Goal: Information Seeking & Learning: Learn about a topic

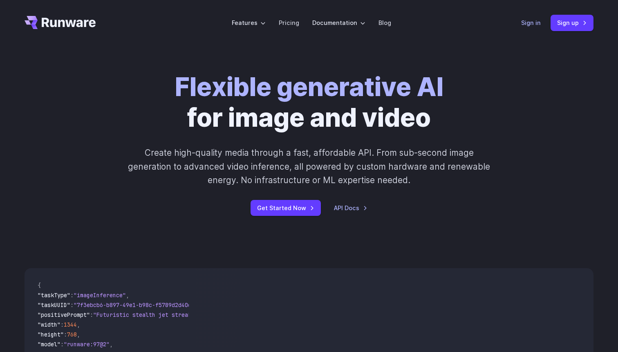
click at [527, 23] on link "Sign in" at bounding box center [531, 22] width 20 height 9
click at [298, 27] on link "Pricing" at bounding box center [289, 22] width 20 height 9
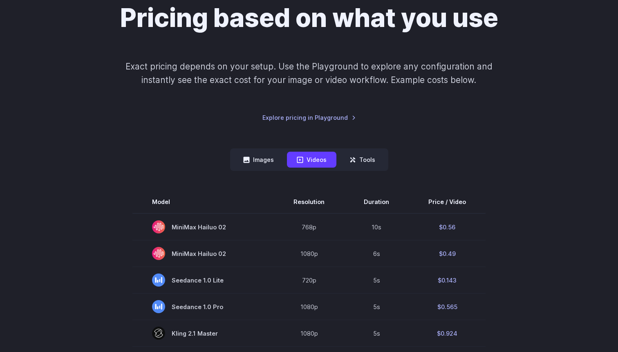
scroll to position [81, 0]
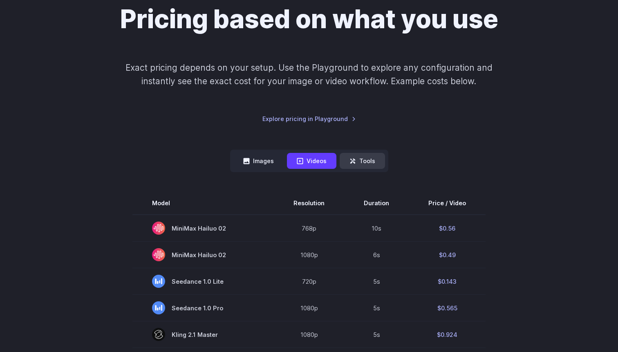
click at [361, 159] on button "Tools" at bounding box center [362, 161] width 45 height 16
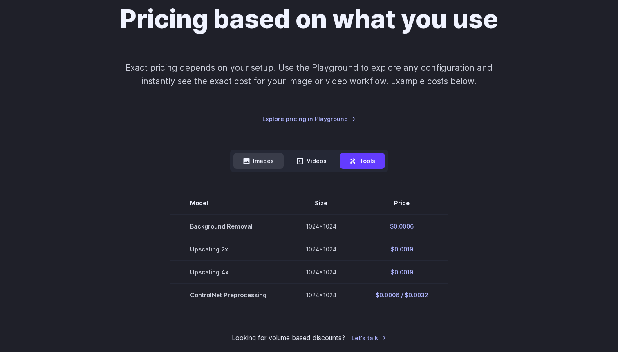
click at [267, 165] on button "Images" at bounding box center [258, 161] width 50 height 16
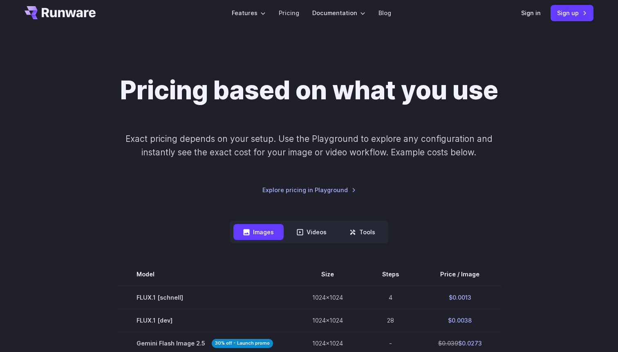
scroll to position [0, 0]
